Goal: Task Accomplishment & Management: Understand process/instructions

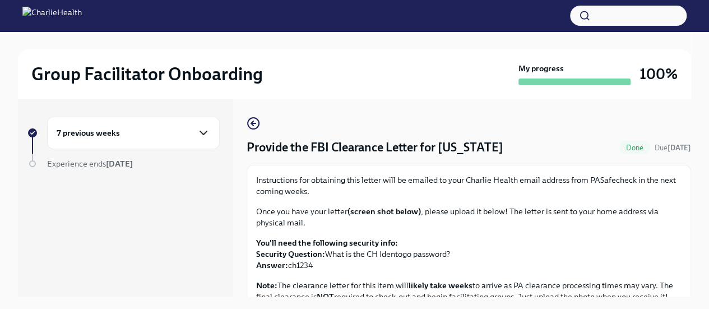
click at [203, 138] on icon "button" at bounding box center [203, 132] width 13 height 13
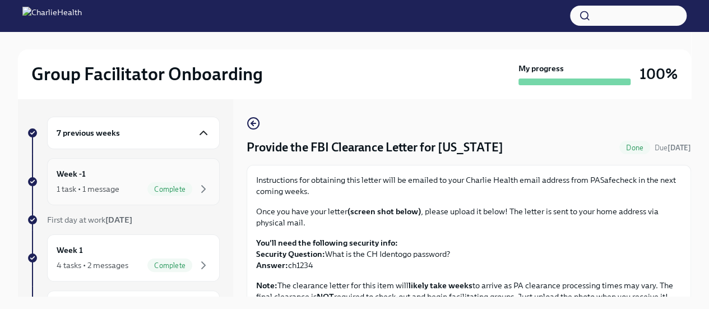
click at [155, 171] on div "Week -1 1 task • 1 message Complete" at bounding box center [133, 182] width 153 height 28
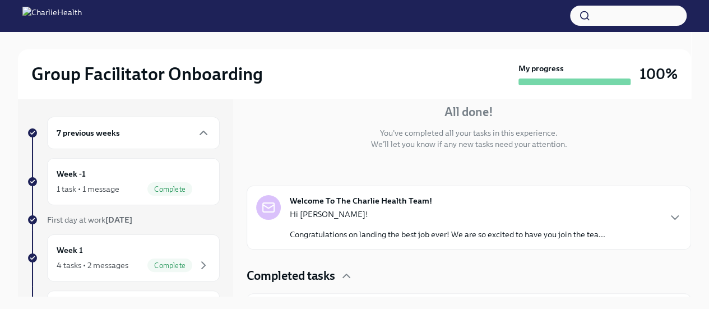
scroll to position [122, 0]
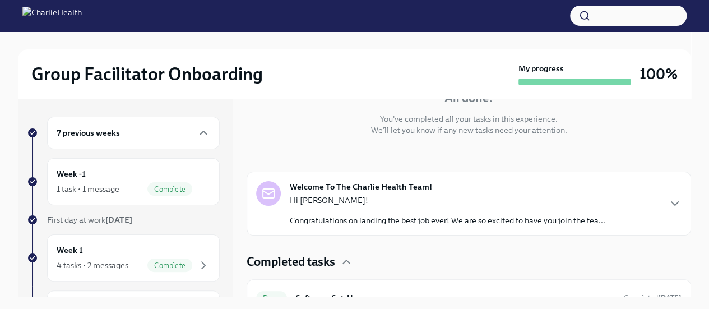
click at [598, 185] on div "Welcome To The Charlie Health Team! Hi [PERSON_NAME]! Congratulations on landin…" at bounding box center [447, 203] width 315 height 45
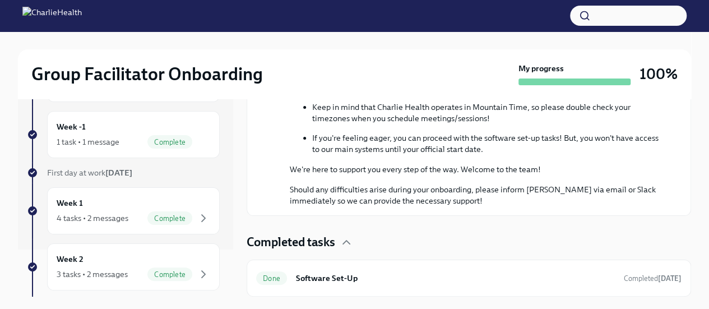
scroll to position [57, 0]
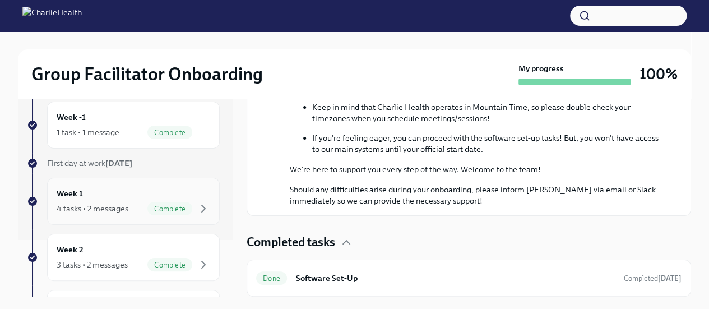
click at [169, 190] on div "Week 1 4 tasks • 2 messages Complete" at bounding box center [133, 201] width 153 height 28
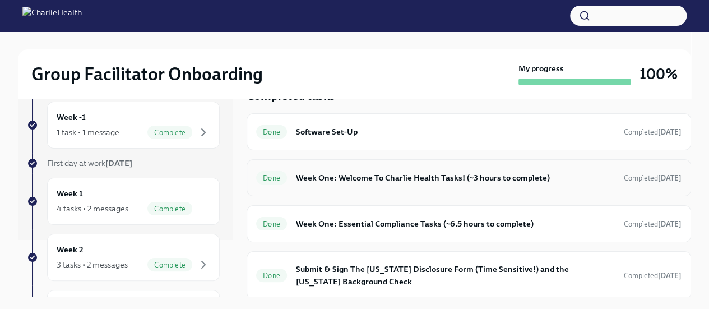
click at [553, 175] on h6 "Week One: Welcome To Charlie Health Tasks! (~3 hours to complete)" at bounding box center [455, 177] width 319 height 12
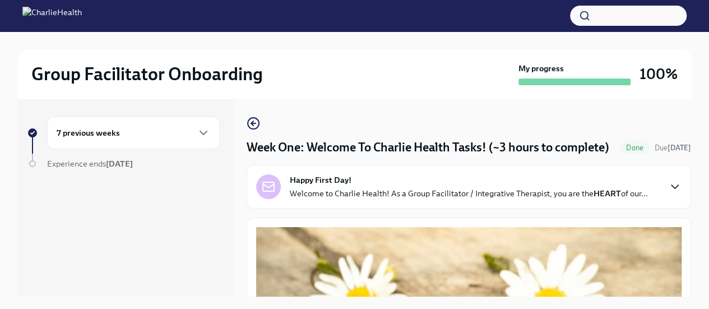
click at [668, 193] on icon "button" at bounding box center [674, 186] width 13 height 13
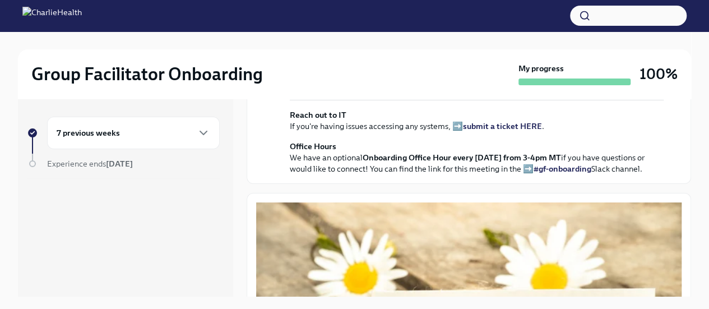
scroll to position [93, 0]
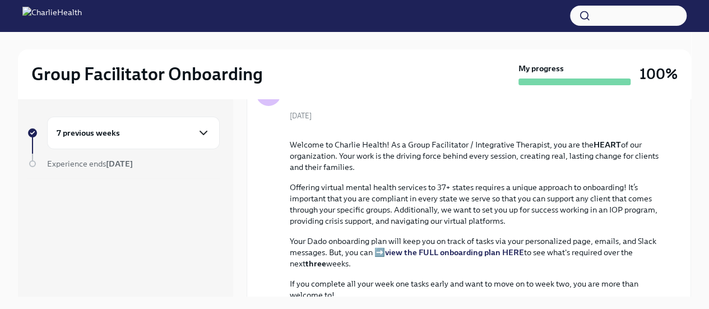
click at [206, 131] on icon "button" at bounding box center [203, 132] width 7 height 3
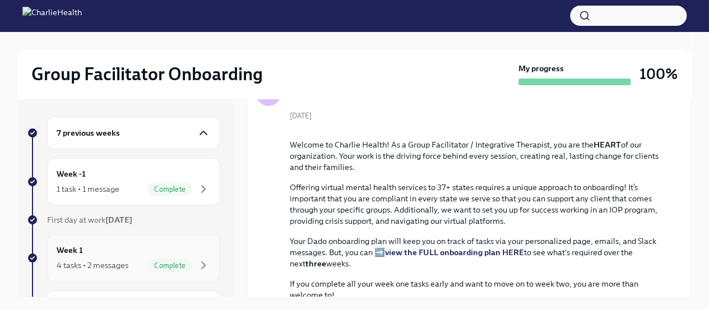
click at [135, 244] on div "Week 1 4 tasks • 2 messages Complete" at bounding box center [133, 258] width 153 height 28
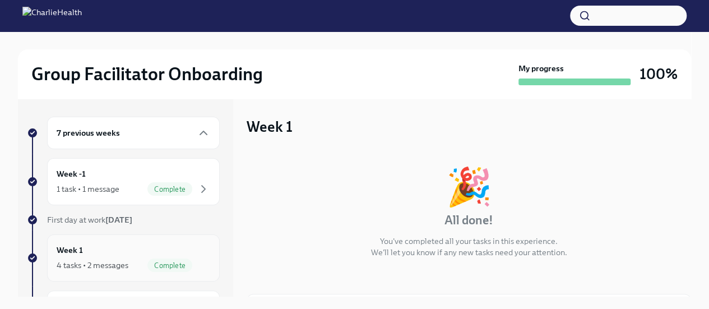
click at [134, 246] on div "Week 1 4 tasks • 2 messages Complete" at bounding box center [133, 258] width 153 height 28
click at [132, 173] on div "Week -1 1 task • 1 message Complete" at bounding box center [133, 182] width 153 height 28
click at [134, 244] on div "Week 1 4 tasks • 2 messages Complete" at bounding box center [133, 258] width 153 height 28
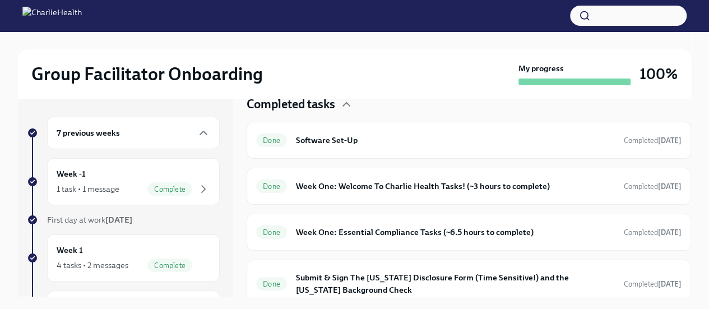
scroll to position [341, 0]
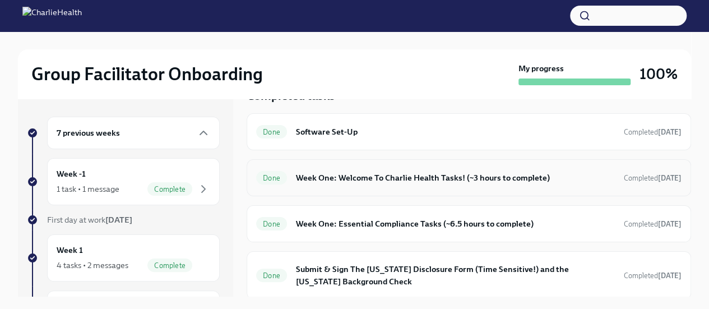
click at [424, 185] on div "Done Week One: Welcome To Charlie Health Tasks! (~3 hours to complete) Complete…" at bounding box center [468, 177] width 444 height 37
click at [432, 176] on h6 "Week One: Welcome To Charlie Health Tasks! (~3 hours to complete)" at bounding box center [455, 177] width 319 height 12
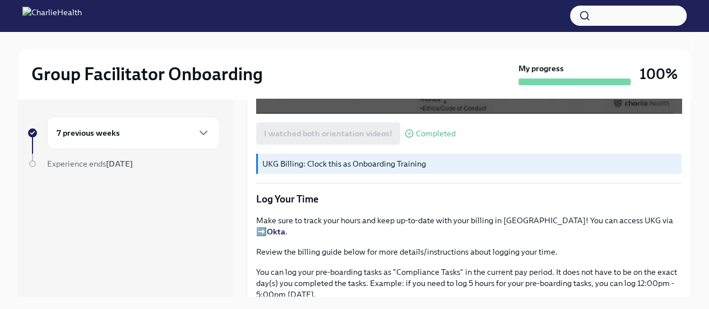
scroll to position [1027, 0]
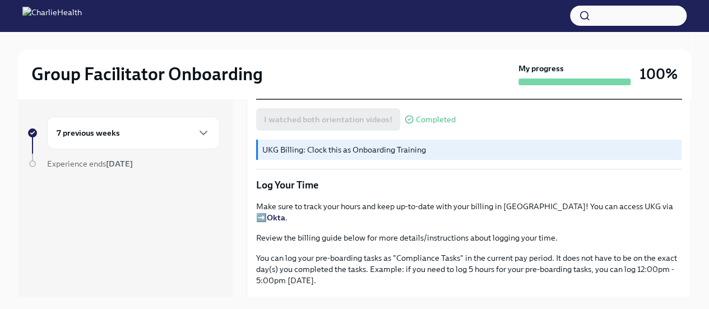
drag, startPoint x: 675, startPoint y: 225, endPoint x: 674, endPoint y: 244, distance: 19.1
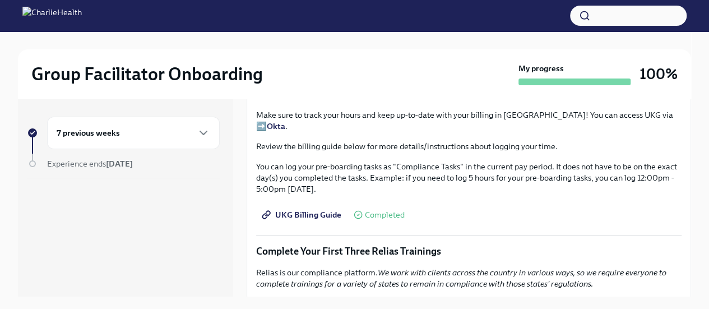
scroll to position [1123, 0]
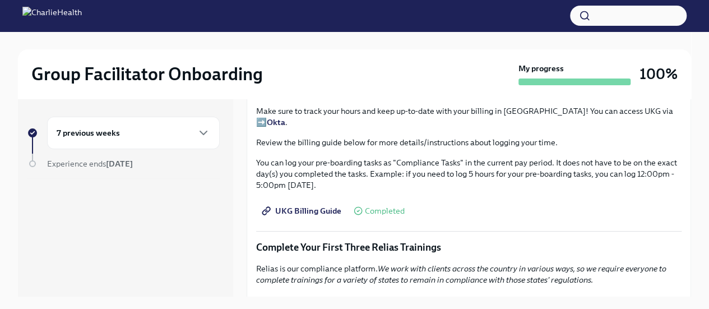
click at [376, 211] on span "Completed" at bounding box center [385, 211] width 40 height 8
click at [319, 209] on span "UKG Billing Guide" at bounding box center [302, 210] width 77 height 11
click at [127, 131] on div "7 previous weeks" at bounding box center [133, 132] width 153 height 13
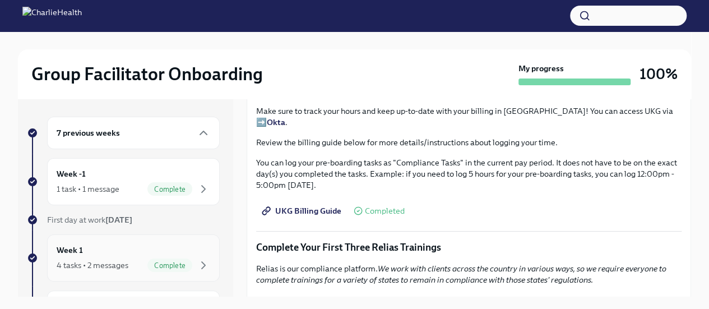
click at [139, 240] on div "Week 1 4 tasks • 2 messages Complete" at bounding box center [133, 257] width 173 height 47
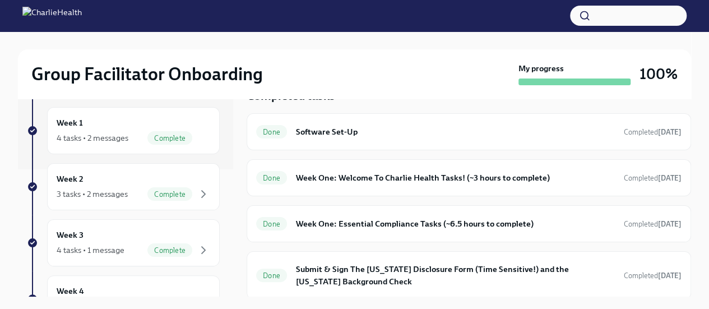
scroll to position [134, 0]
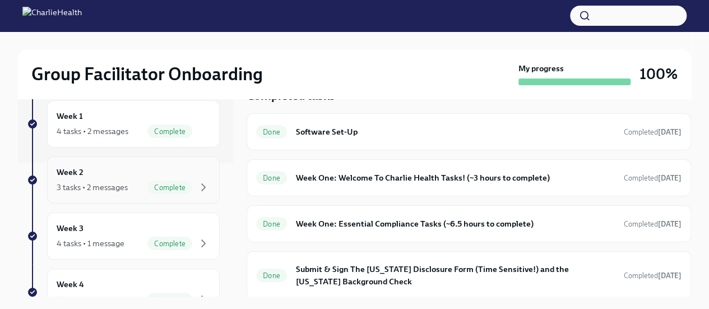
click at [138, 166] on div "Week 2 3 tasks • 2 messages Complete" at bounding box center [133, 180] width 153 height 28
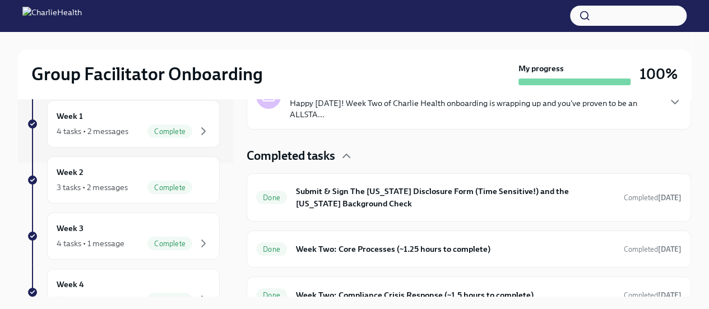
scroll to position [315, 0]
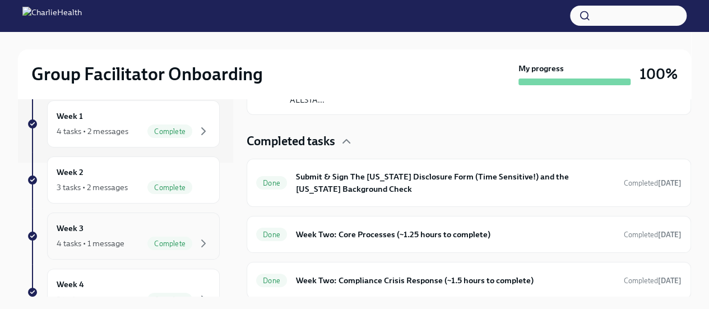
click at [146, 222] on div "Week 3 4 tasks • 1 message Complete" at bounding box center [133, 236] width 153 height 28
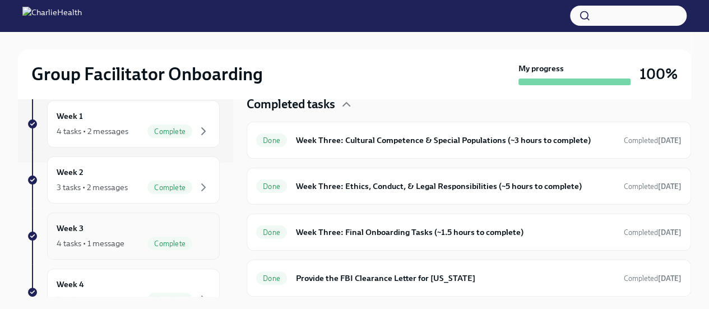
scroll to position [277, 0]
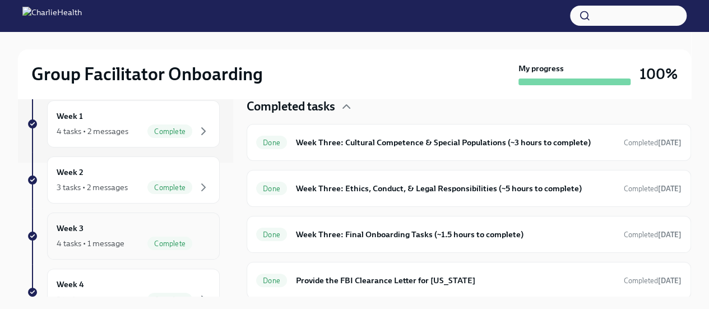
click at [109, 224] on div "Week 3 4 tasks • 1 message Complete" at bounding box center [133, 236] width 153 height 28
click at [125, 185] on div "3 tasks • 2 messages" at bounding box center [92, 187] width 71 height 11
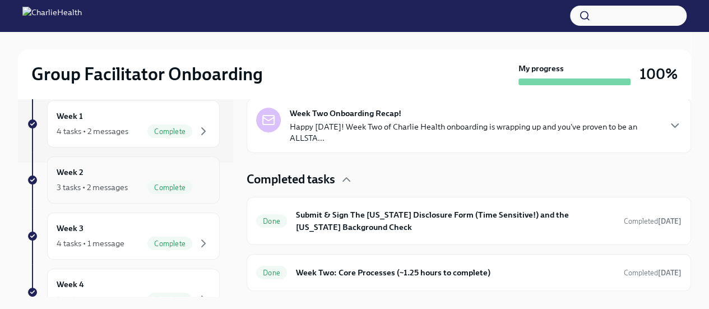
scroll to position [315, 0]
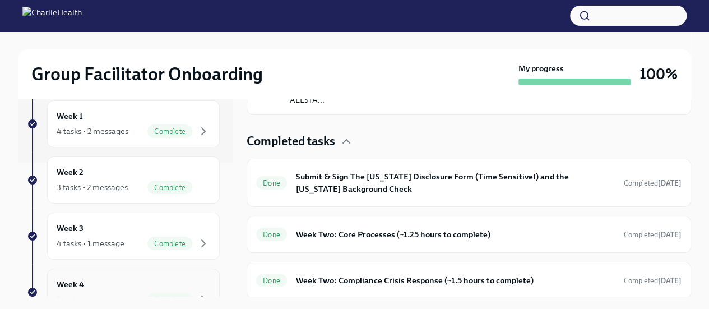
click at [123, 279] on div "Week 4 2 tasks Complete" at bounding box center [133, 292] width 153 height 28
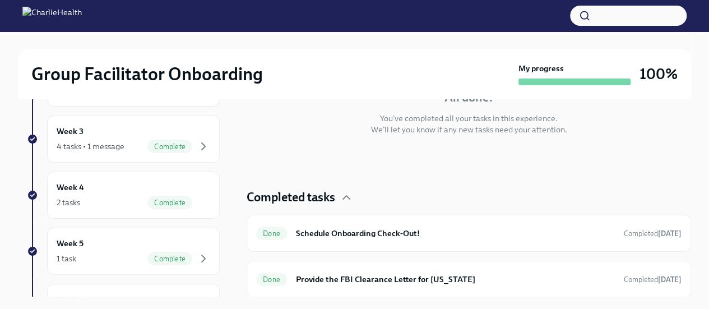
scroll to position [244, 0]
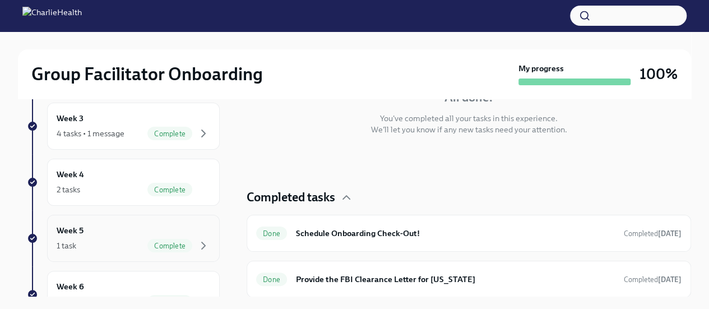
click at [129, 227] on div "Week 5 1 task Complete" at bounding box center [133, 238] width 153 height 28
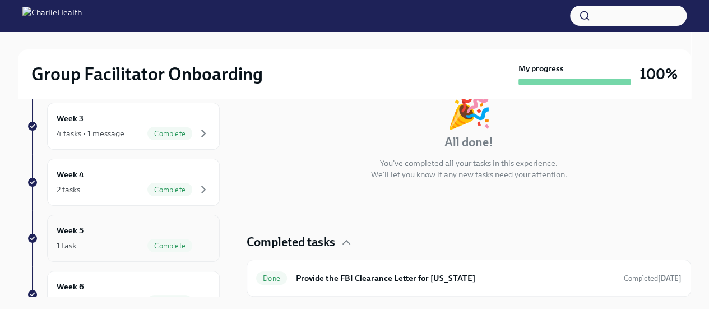
scroll to position [77, 0]
click at [125, 281] on div "Week 6 1 task Complete" at bounding box center [133, 294] width 153 height 28
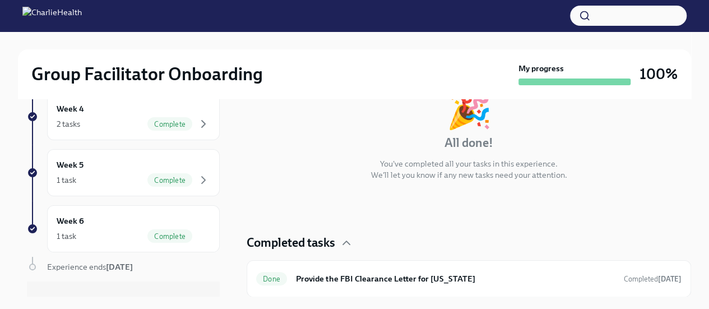
scroll to position [315, 0]
